Goal: Find specific page/section: Find specific page/section

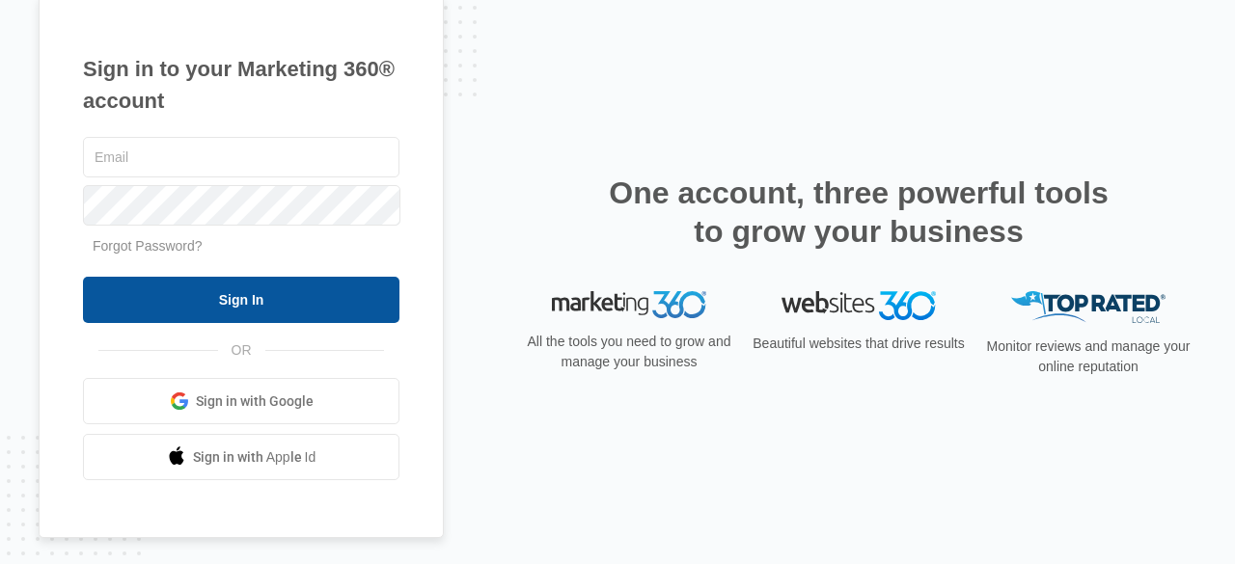
type input "[EMAIL_ADDRESS][DOMAIN_NAME]"
click at [284, 304] on input "Sign In" at bounding box center [241, 300] width 316 height 46
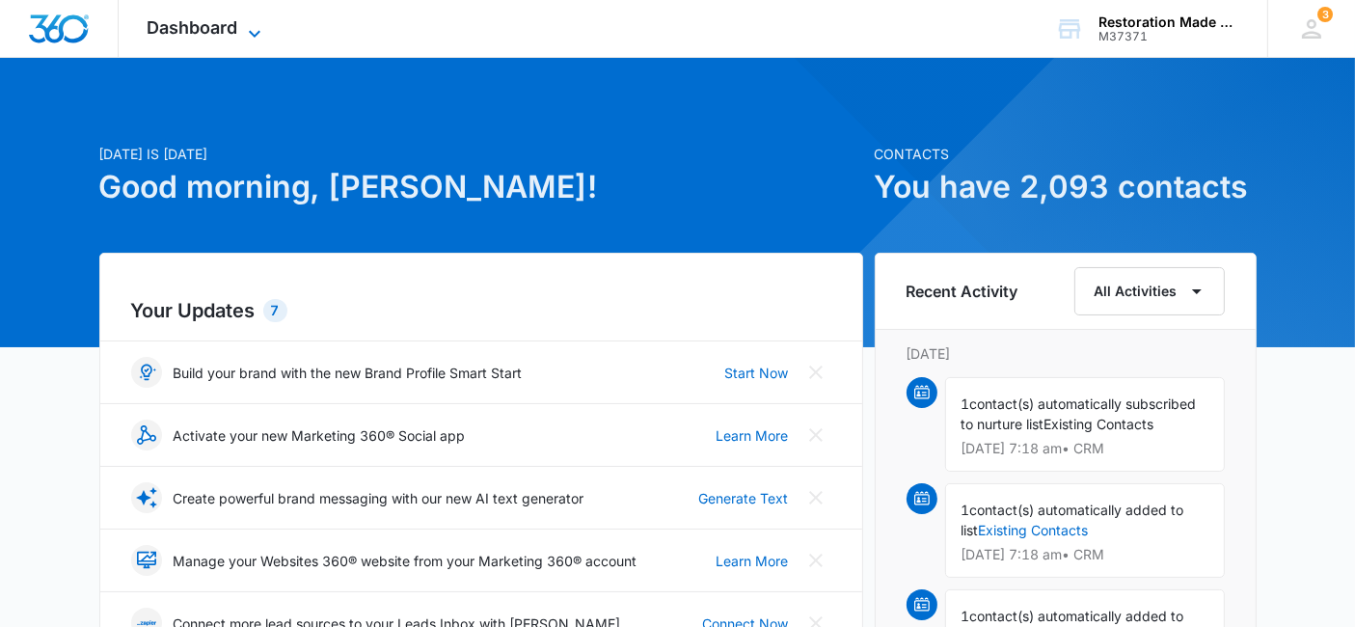
click at [258, 26] on icon at bounding box center [254, 33] width 23 height 23
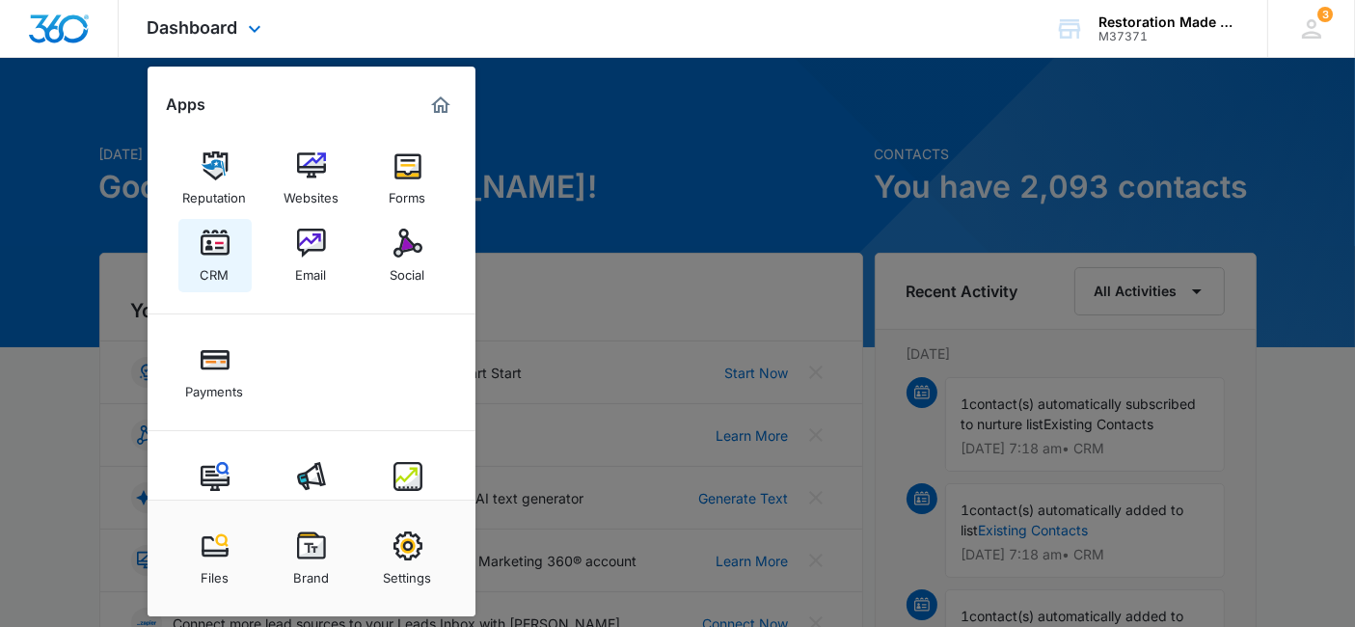
click at [212, 235] on img at bounding box center [215, 243] width 29 height 29
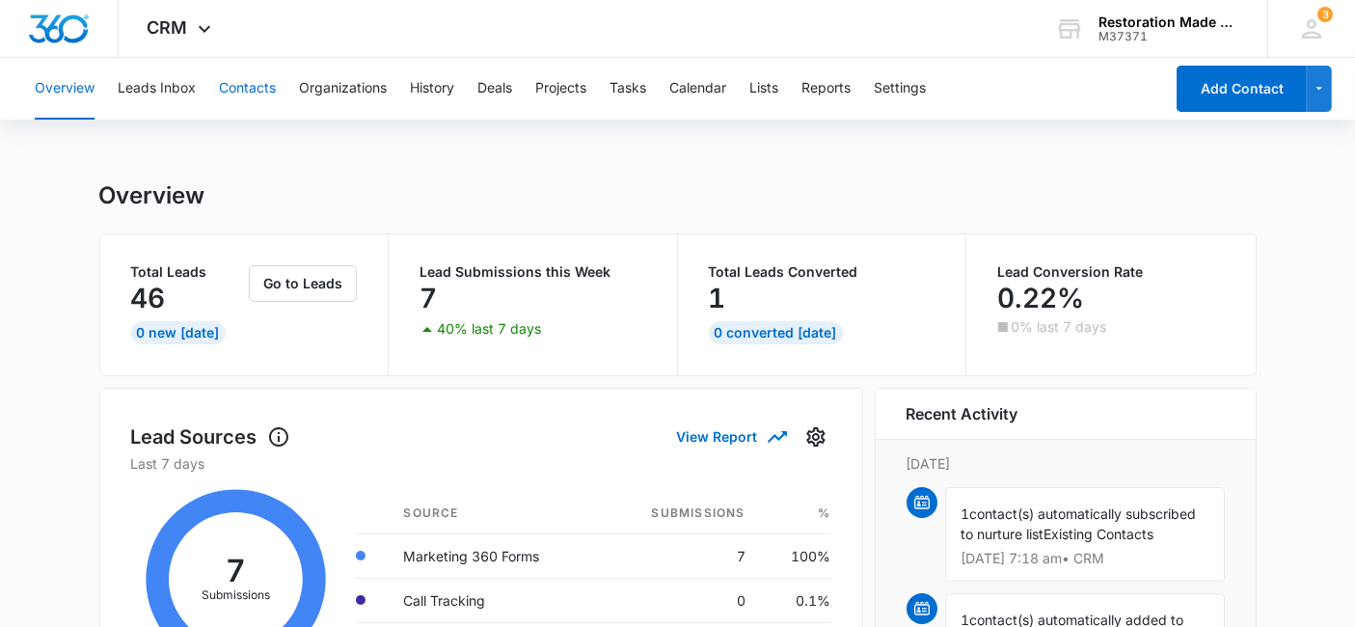
click at [251, 89] on button "Contacts" at bounding box center [247, 89] width 57 height 62
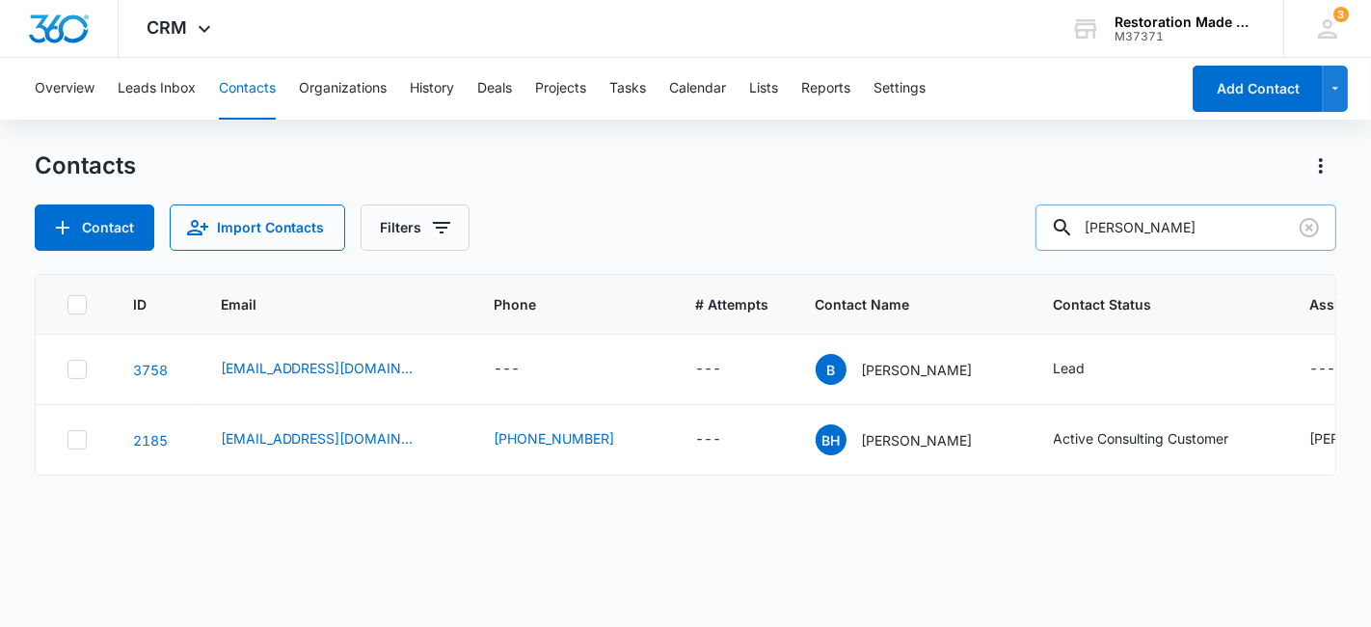
click at [1176, 241] on input "blake" at bounding box center [1186, 227] width 301 height 46
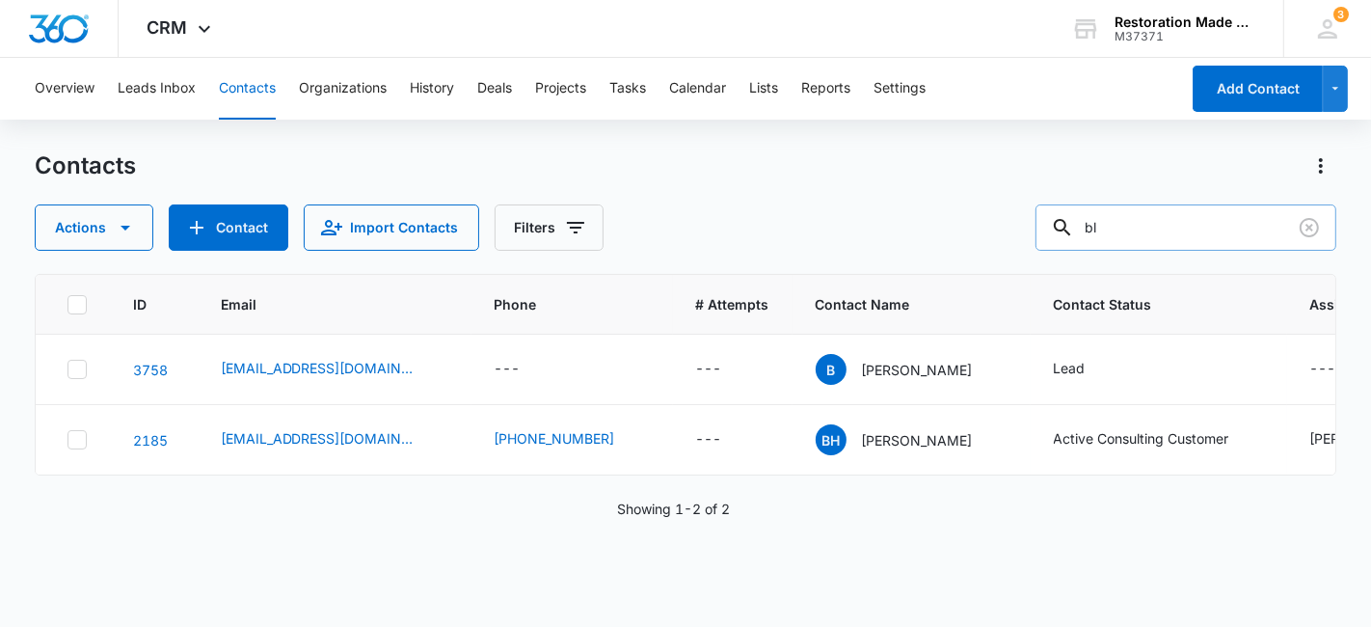
type input "b"
type input "jason"
